Goal: Task Accomplishment & Management: Manage account settings

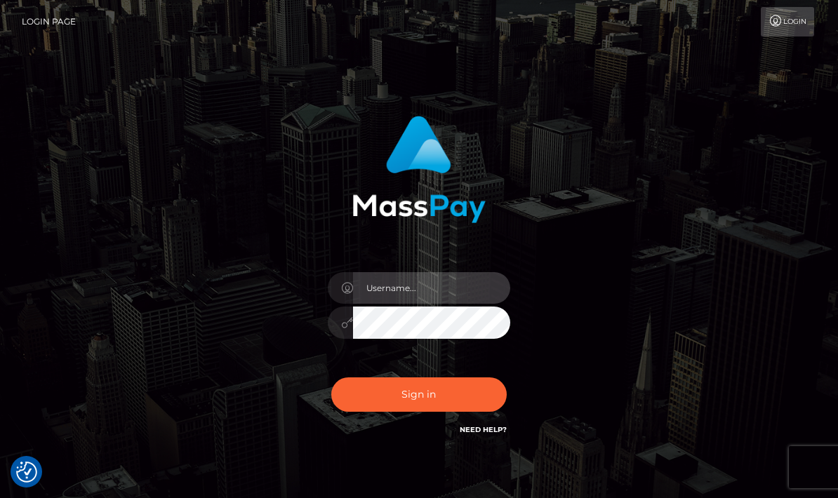
click at [385, 288] on input "text" at bounding box center [431, 288] width 157 height 32
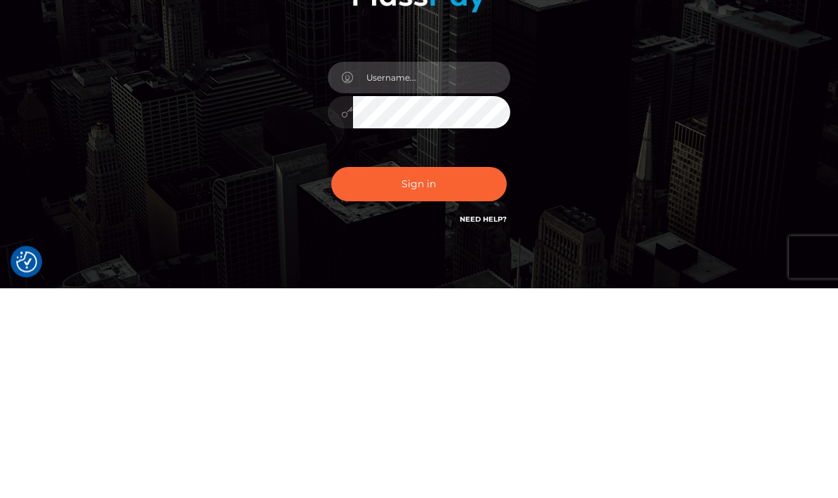
type input "[EMAIL_ADDRESS][DOMAIN_NAME]"
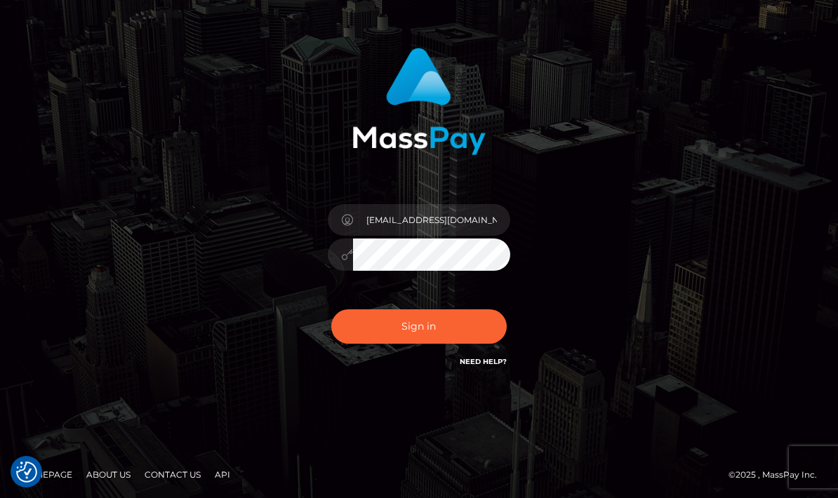
click at [380, 332] on button "Sign in" at bounding box center [418, 326] width 175 height 34
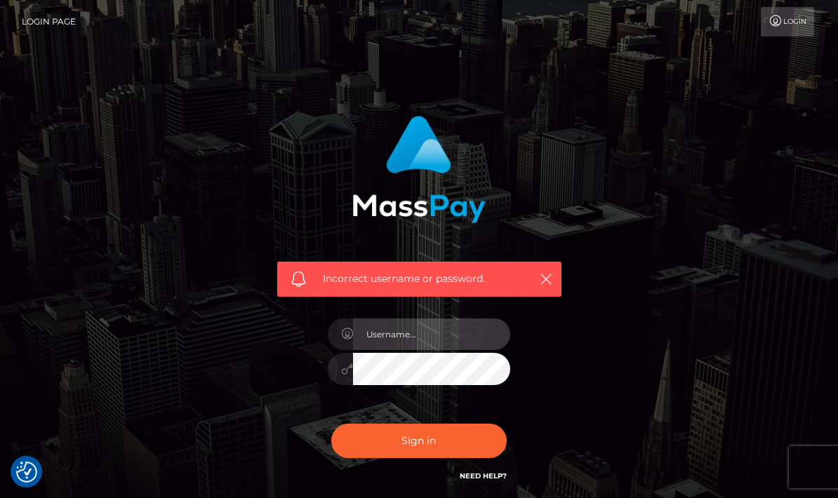
click at [380, 338] on input "text" at bounding box center [431, 335] width 157 height 32
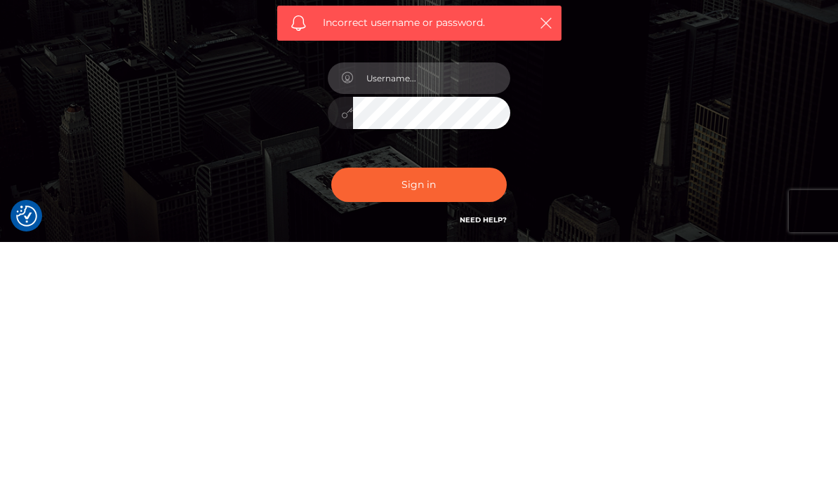
type input "[EMAIL_ADDRESS][DOMAIN_NAME]"
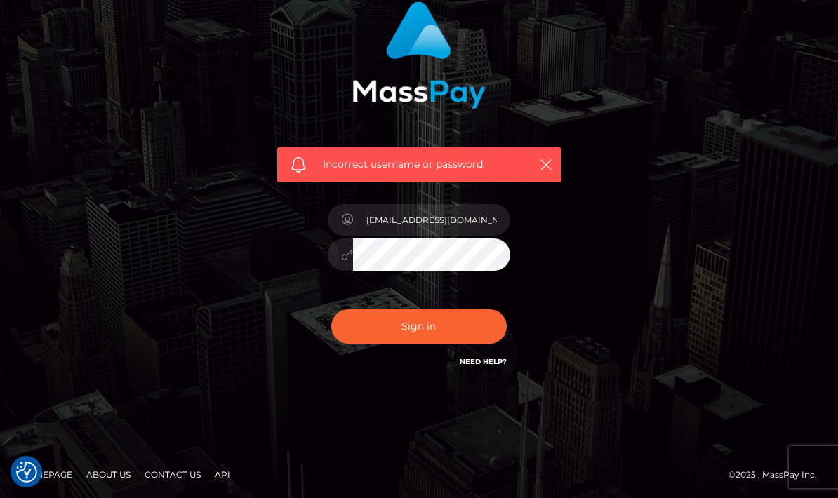
click at [384, 325] on button "Sign in" at bounding box center [418, 326] width 175 height 34
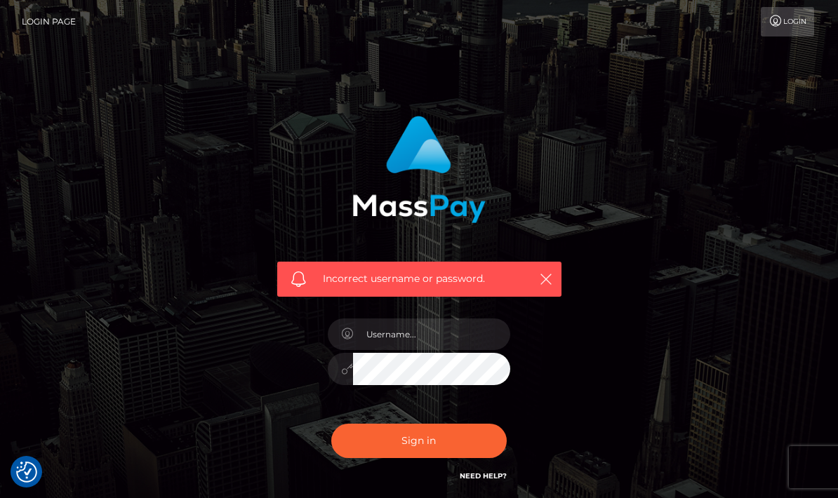
click at [362, 321] on input "text" at bounding box center [431, 335] width 157 height 32
type input "kayleebigger@gmail.com"
click at [394, 452] on button "Sign in" at bounding box center [418, 441] width 175 height 34
click at [553, 277] on button "button" at bounding box center [546, 279] width 18 height 18
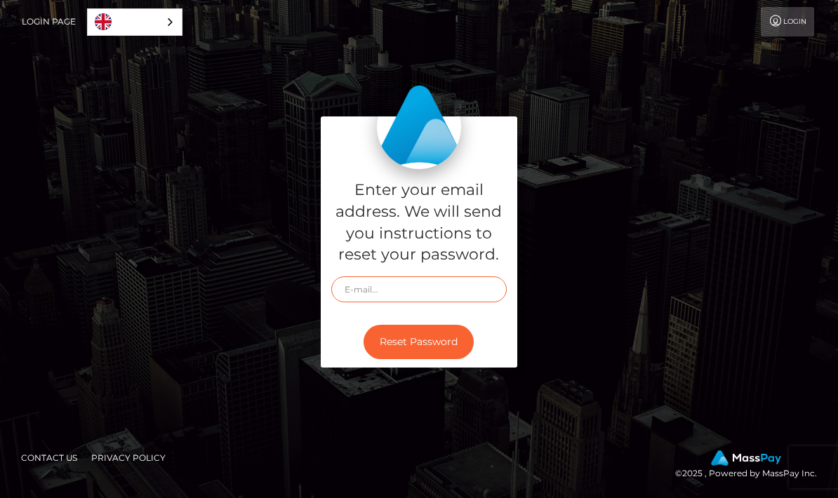
click at [426, 302] on input "text" at bounding box center [418, 290] width 175 height 26
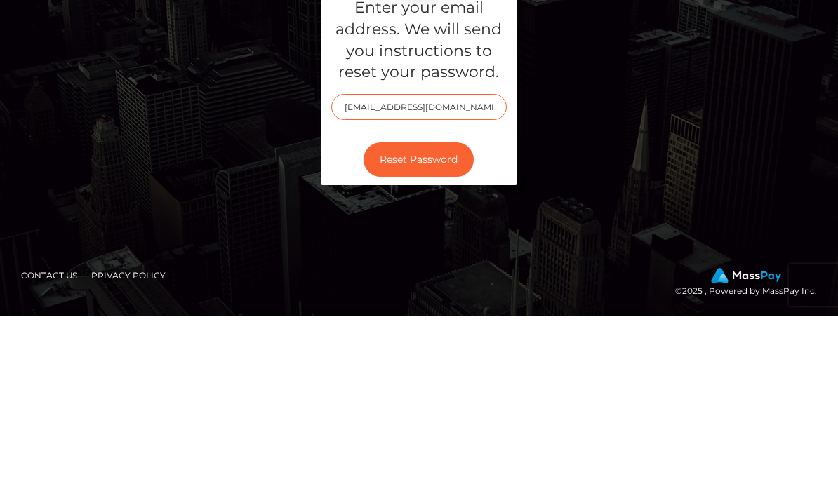
type input "Kayleebigger@gmail.com"
click at [401, 325] on button "Reset Password" at bounding box center [419, 342] width 110 height 34
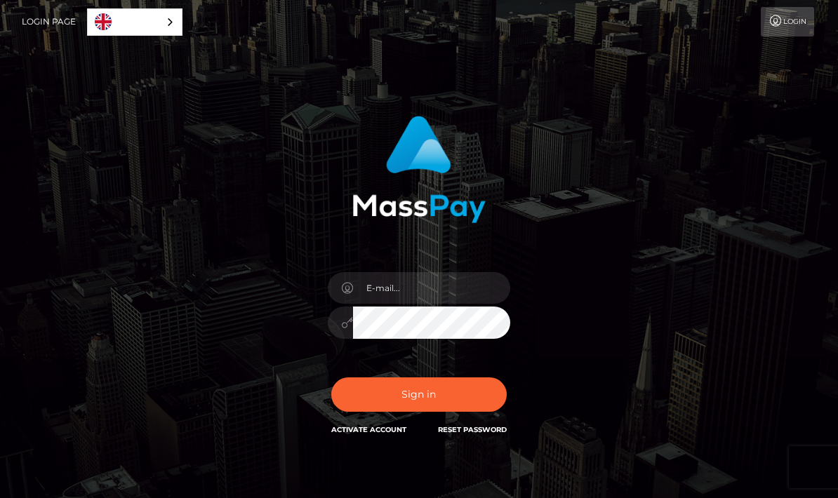
click at [387, 289] on input "email" at bounding box center [431, 288] width 157 height 32
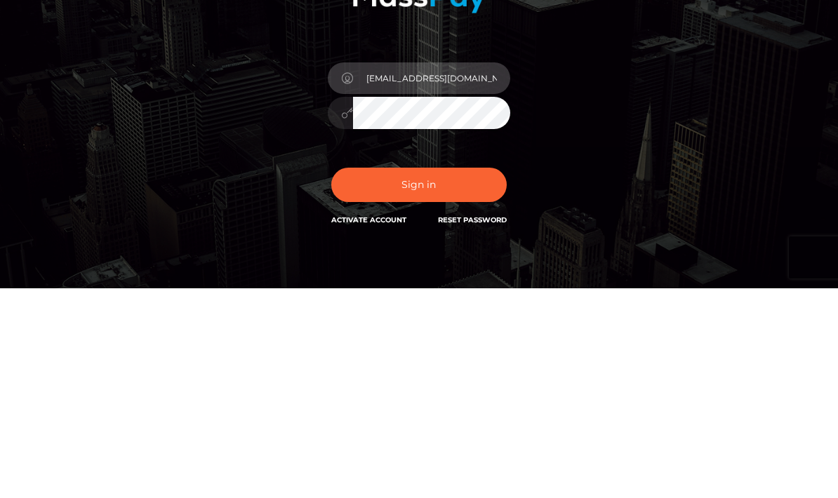
type input "[EMAIL_ADDRESS][DOMAIN_NAME]"
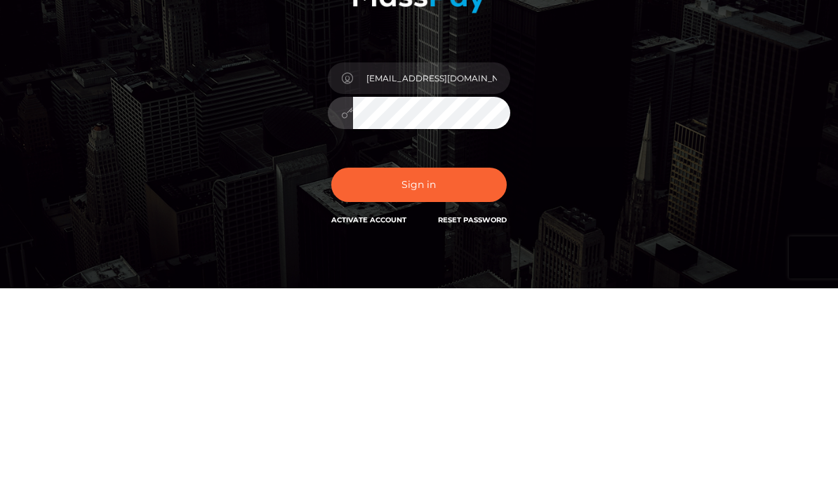
scroll to position [68, 0]
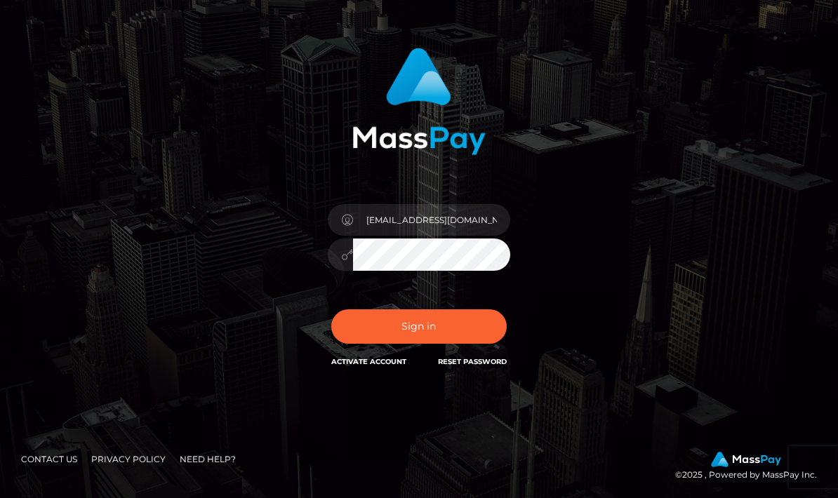
click at [394, 328] on button "Sign in" at bounding box center [418, 326] width 175 height 34
